Goal: Task Accomplishment & Management: Use online tool/utility

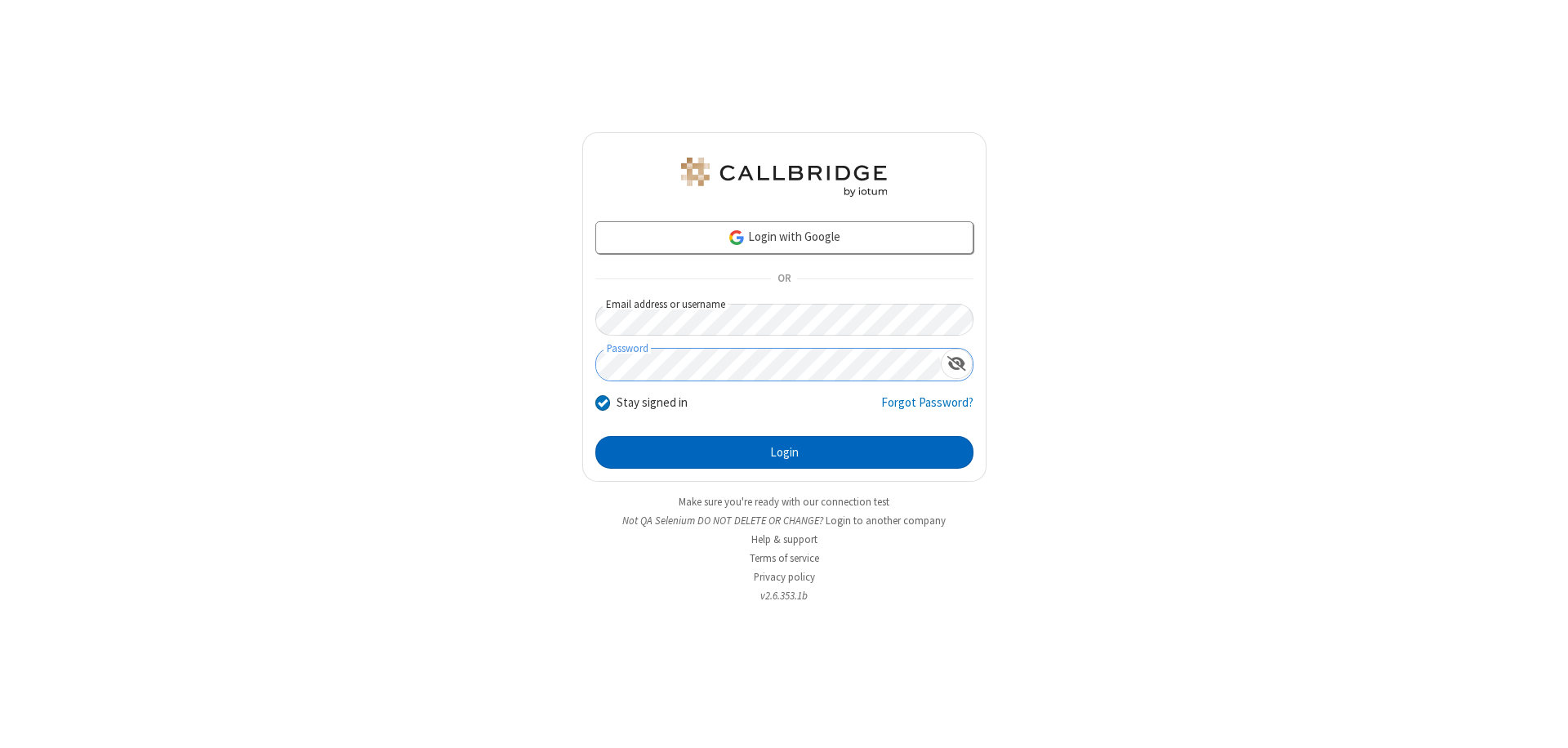
click at [784, 452] on button "Login" at bounding box center [784, 452] width 378 height 33
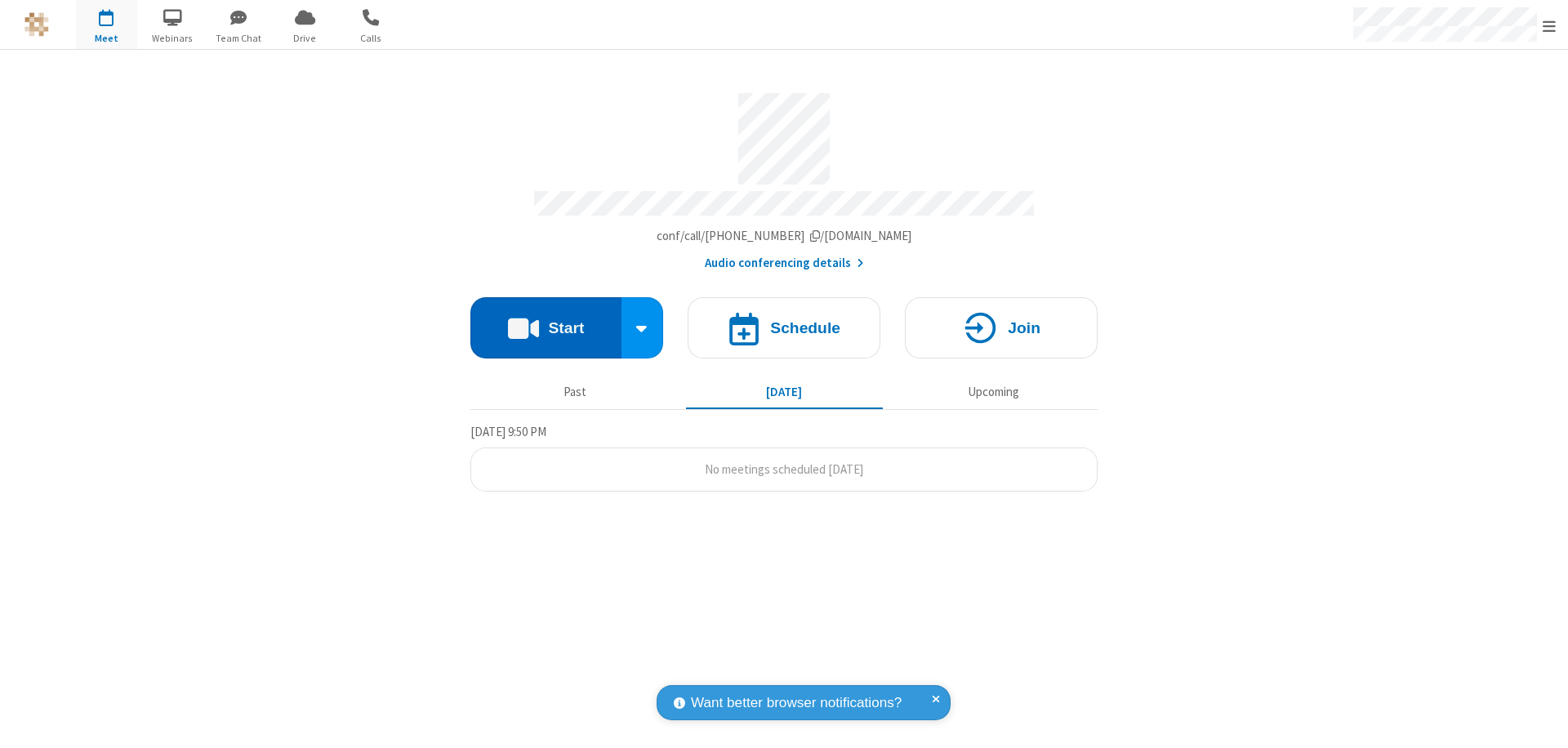
click at [545, 320] on button "Start" at bounding box center [545, 328] width 151 height 62
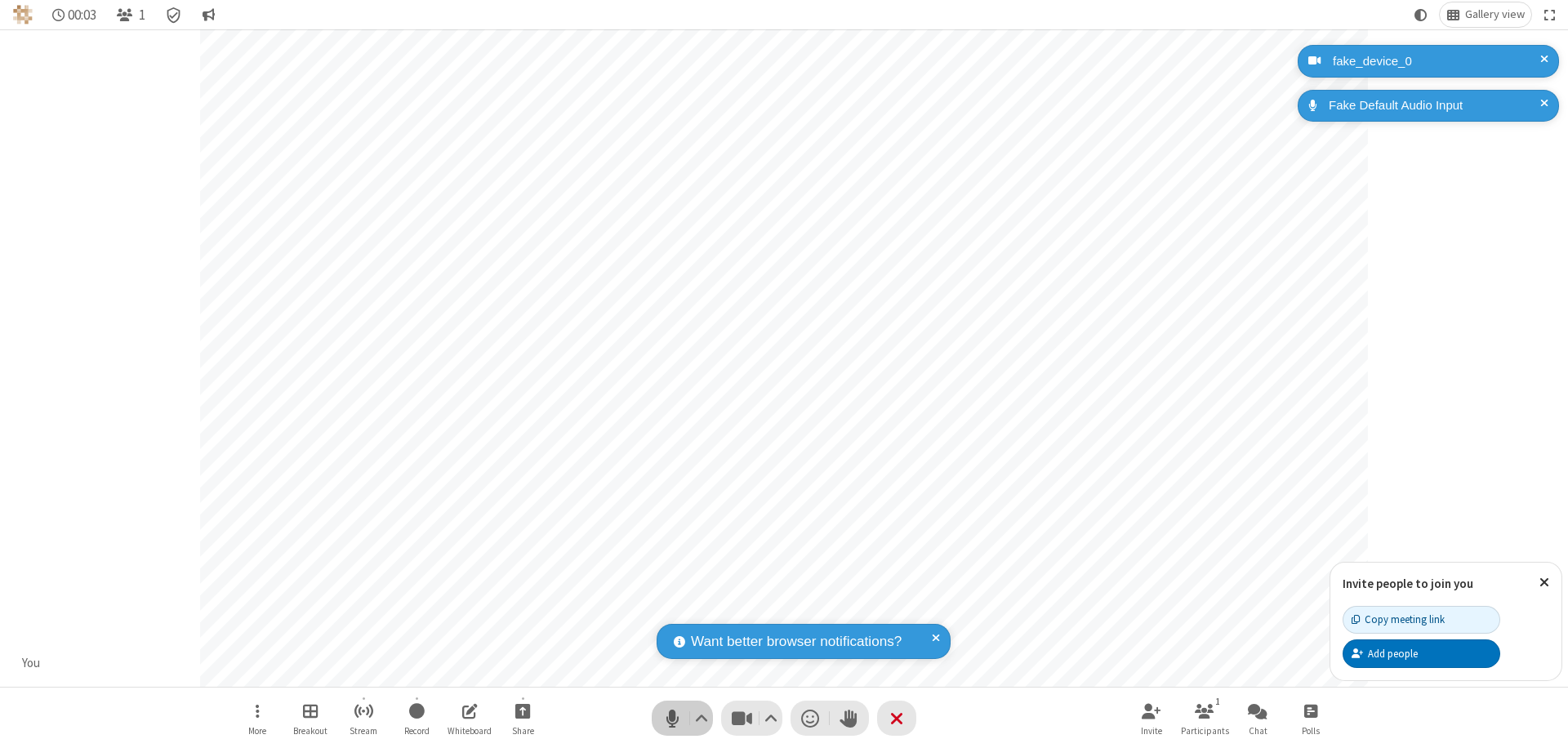
click at [672, 718] on span "Mute (⌘+Shift+A)" at bounding box center [672, 718] width 24 height 24
click at [672, 718] on span "Unmute (⌘+Shift+A)" at bounding box center [672, 718] width 24 height 24
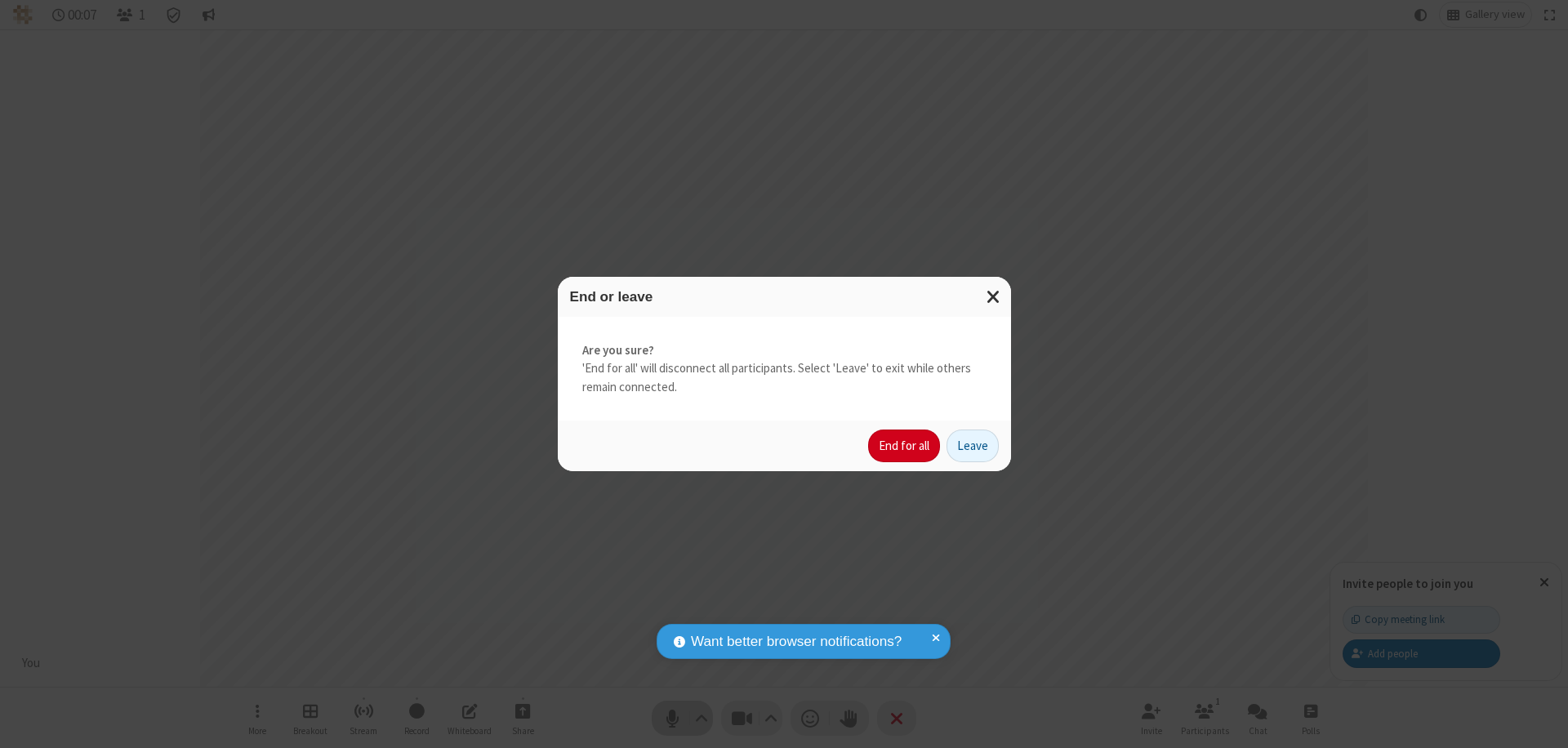
click at [905, 446] on button "End for all" at bounding box center [903, 446] width 71 height 33
